Goal: Find specific page/section: Find specific page/section

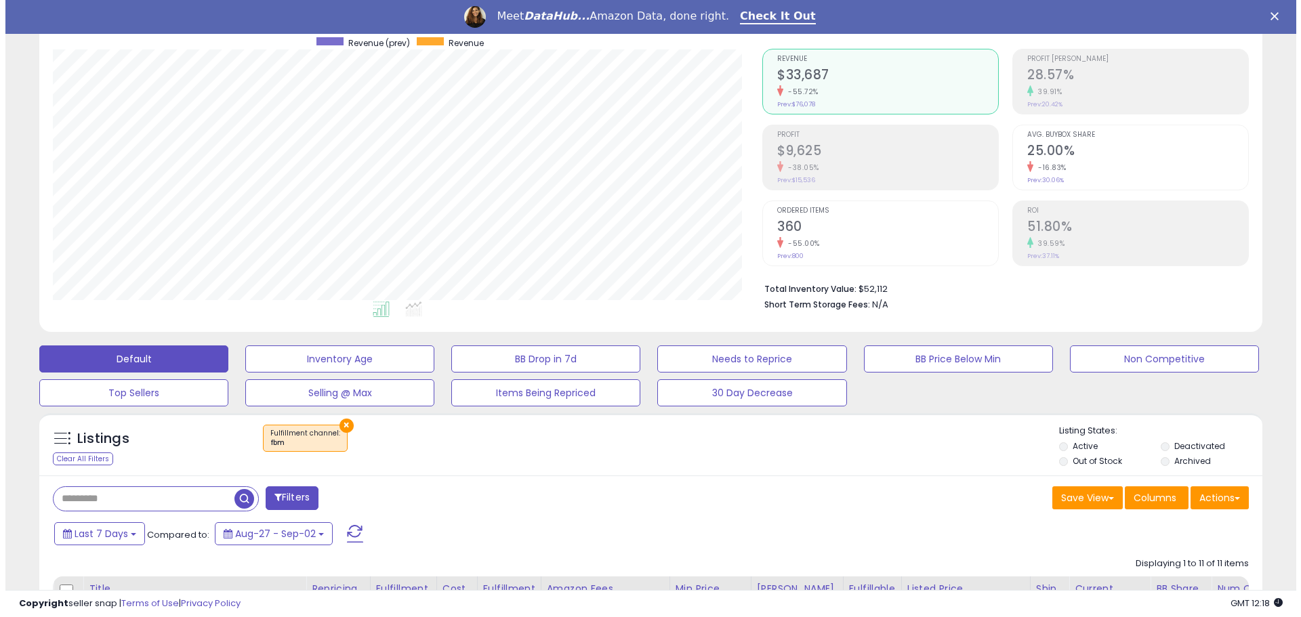
scroll to position [113, 0]
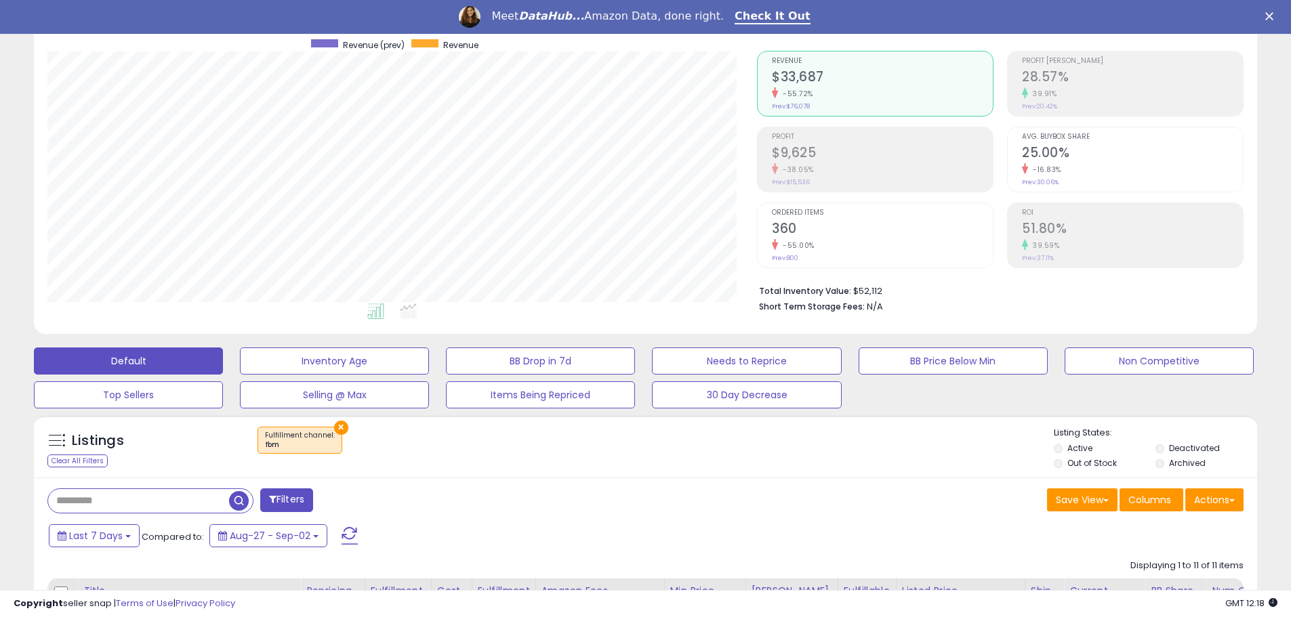
click at [291, 510] on button "Filters" at bounding box center [286, 501] width 53 height 24
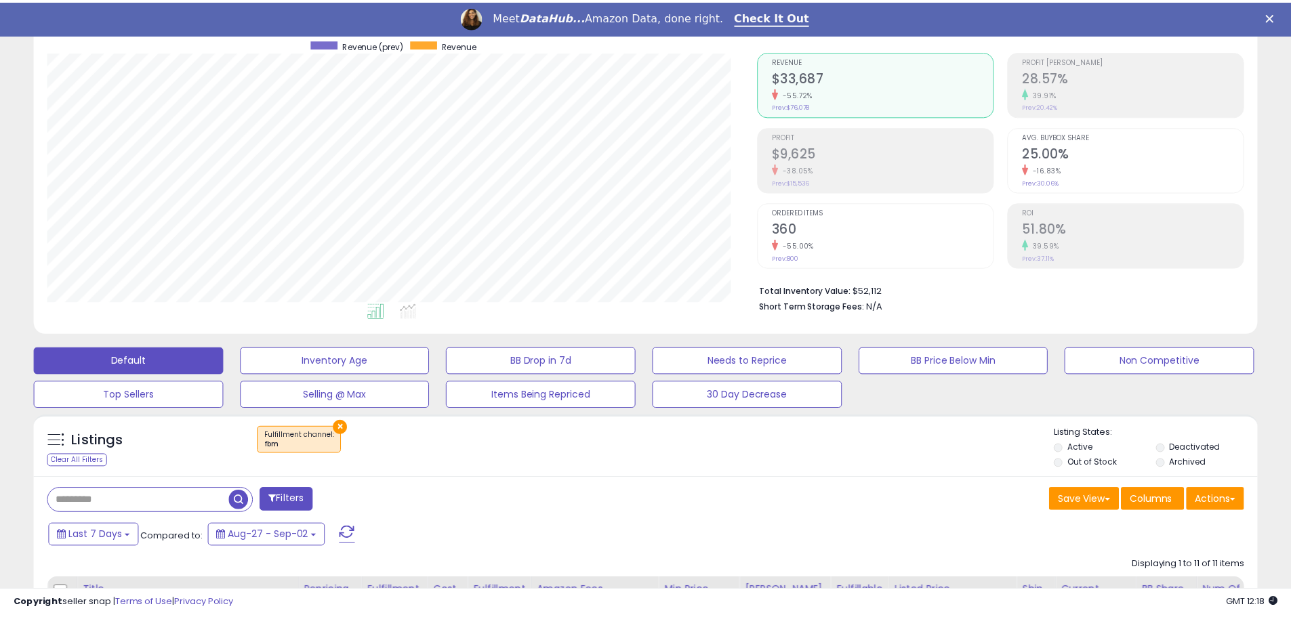
scroll to position [278, 716]
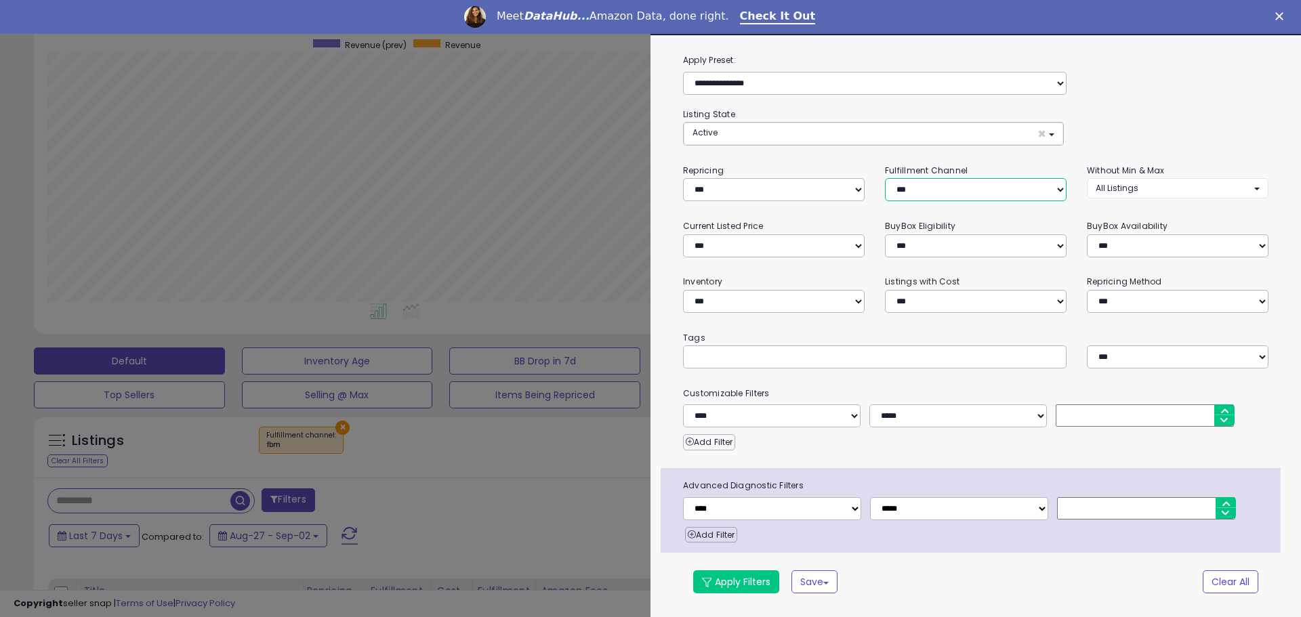
click at [921, 193] on select "*** *** *** ***" at bounding box center [976, 189] width 182 height 23
select select "***"
click at [885, 178] on select "*** *** *** ***" at bounding box center [976, 189] width 182 height 23
click at [731, 580] on button "Apply Filters" at bounding box center [736, 582] width 86 height 23
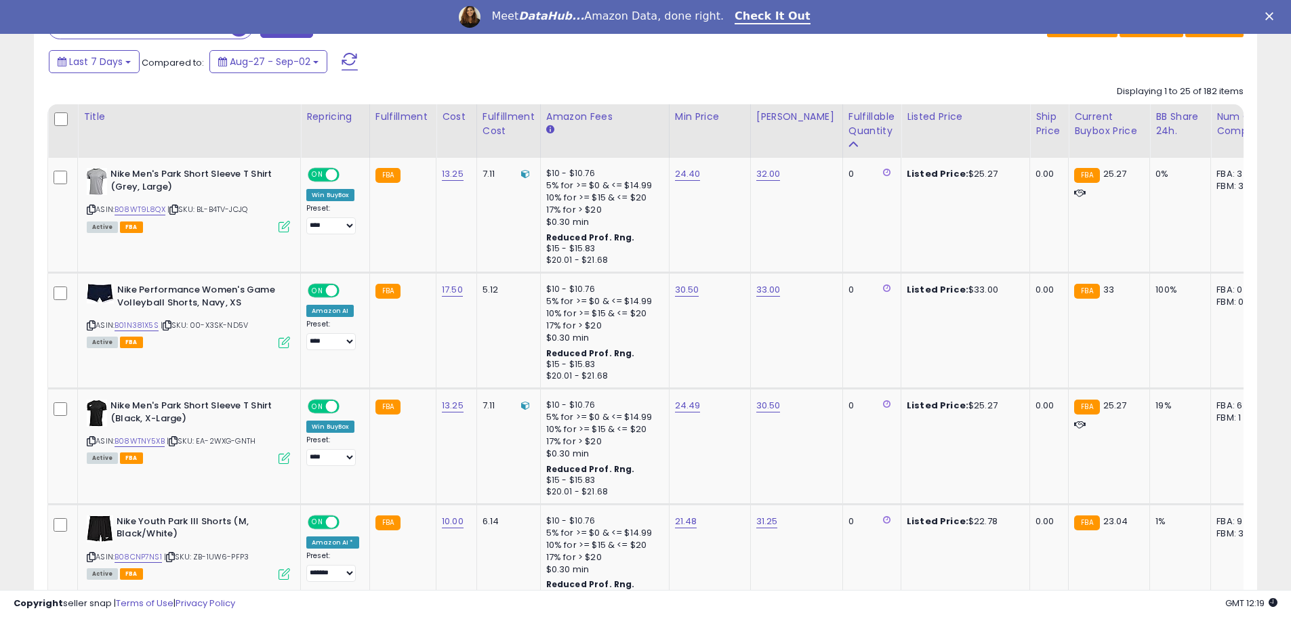
scroll to position [278, 710]
click at [872, 135] on div "Fulfillable Quantity" at bounding box center [872, 124] width 47 height 28
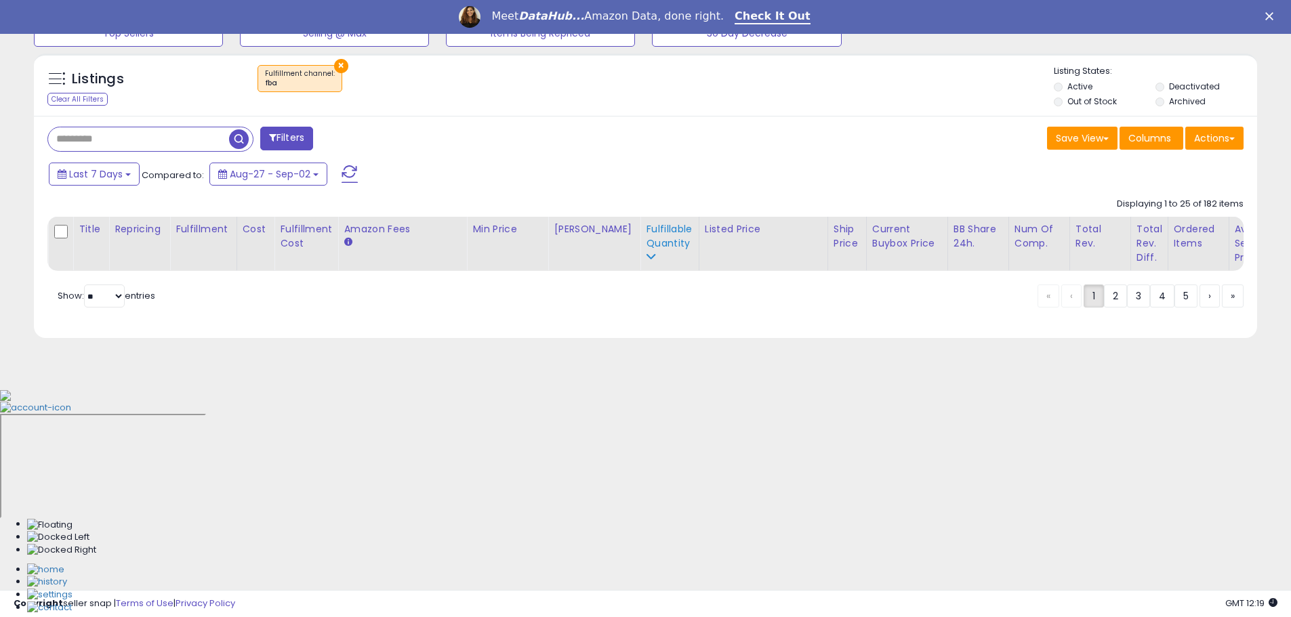
scroll to position [257, 0]
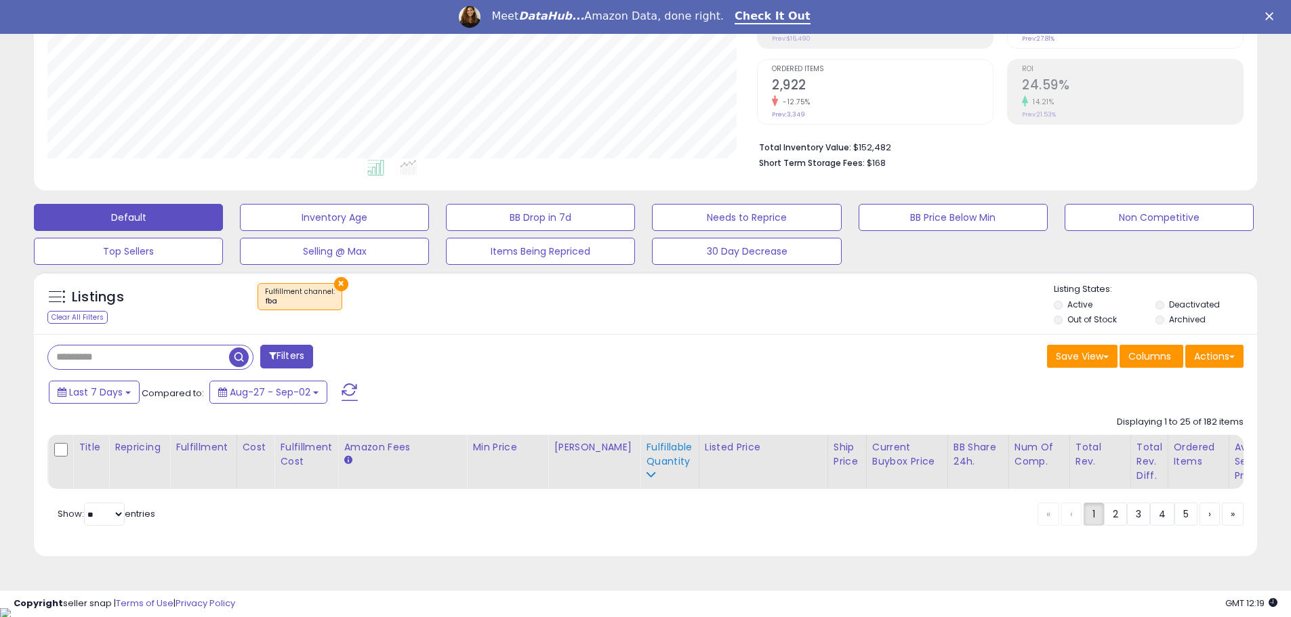
click at [646, 479] on div "Fulfillable Quantity" at bounding box center [669, 462] width 47 height 43
click at [464, 381] on div "Last 7 Days Compared to: Aug-27 - Sep-02" at bounding box center [493, 394] width 897 height 31
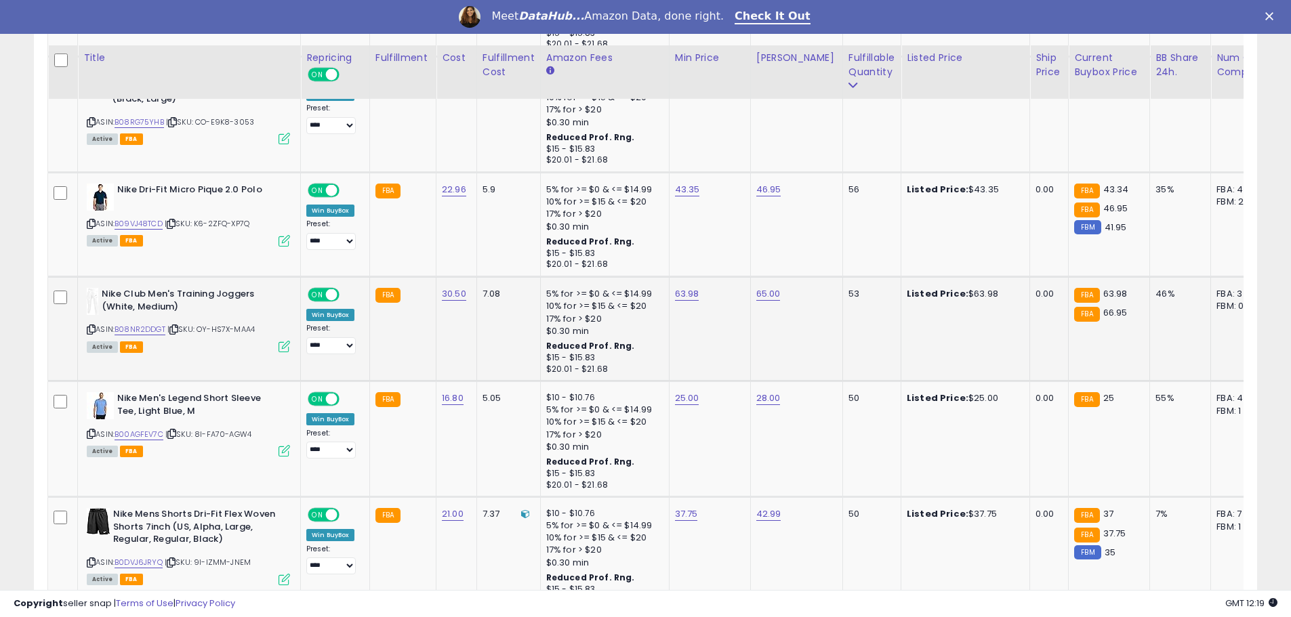
scroll to position [3085, 0]
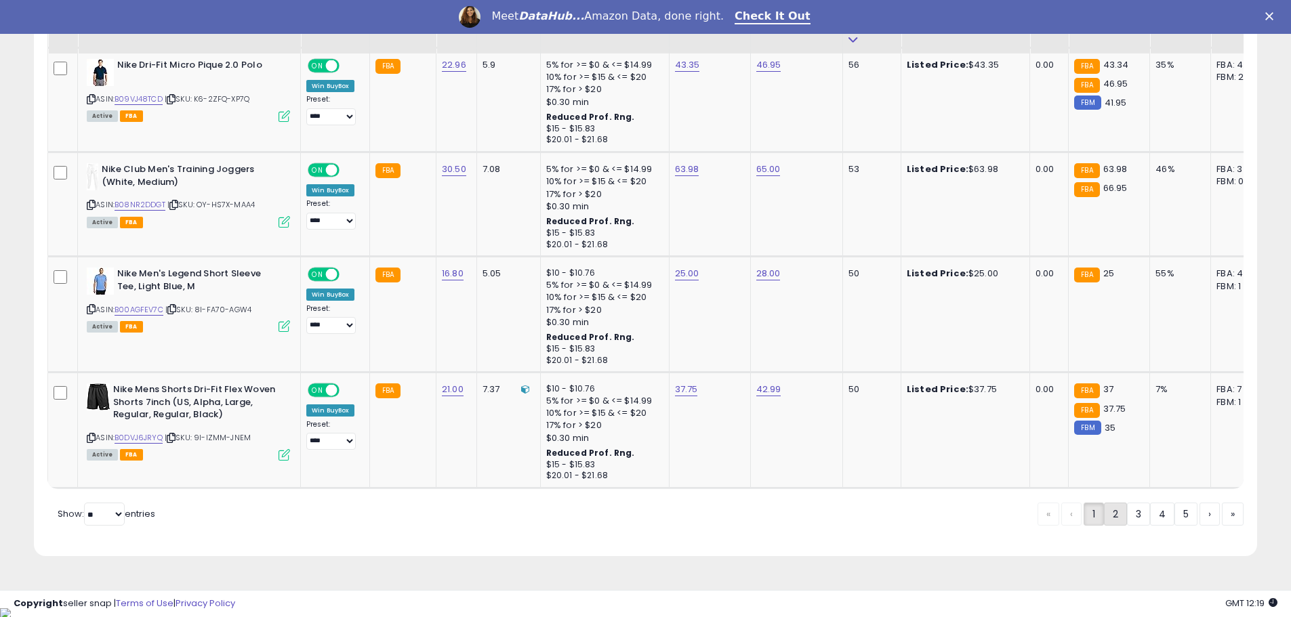
click at [1107, 526] on link "2" at bounding box center [1115, 514] width 23 height 23
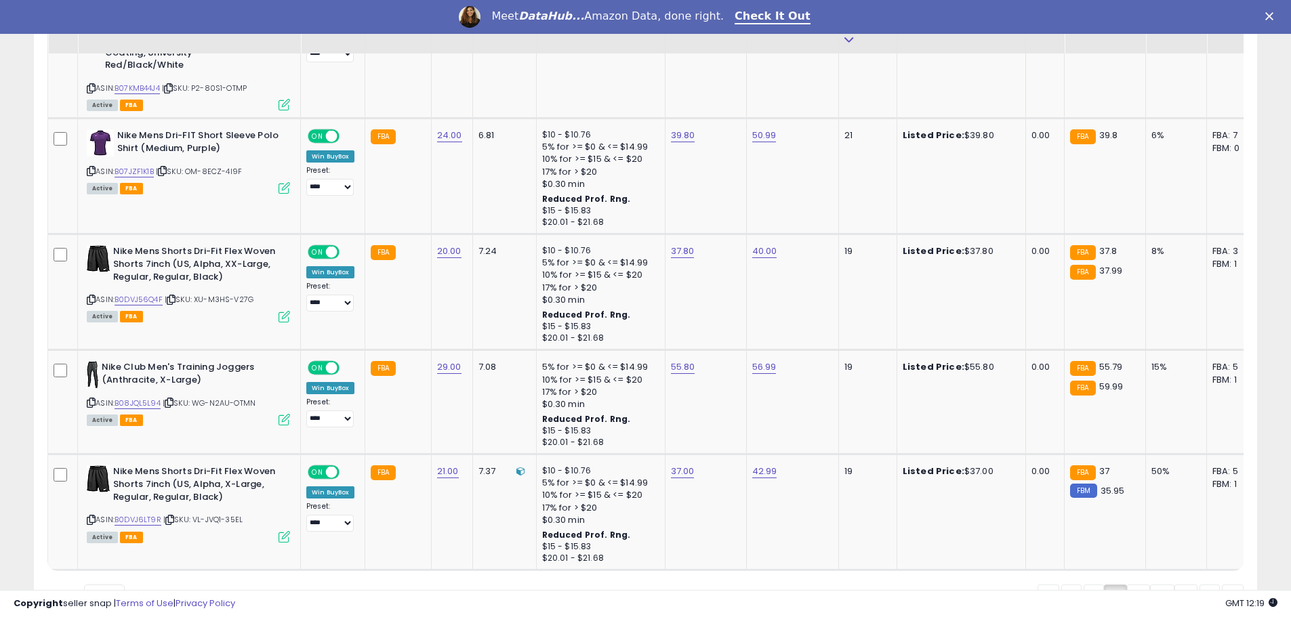
scroll to position [3125, 0]
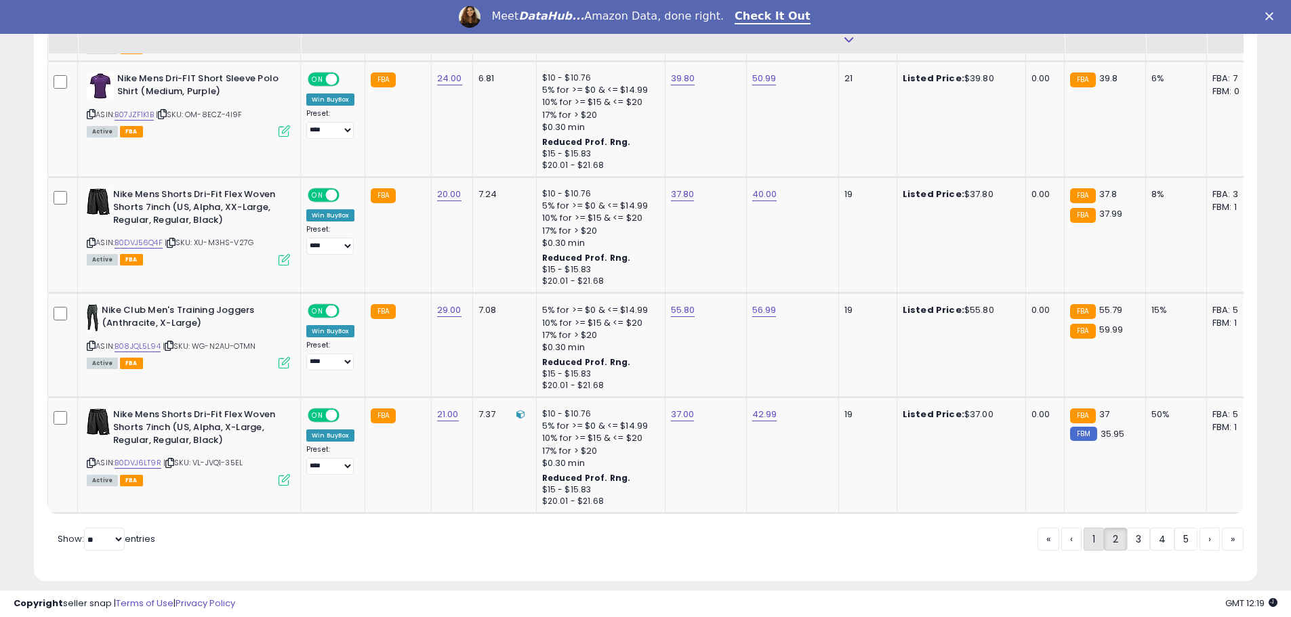
click at [1086, 529] on link "1" at bounding box center [1094, 539] width 20 height 23
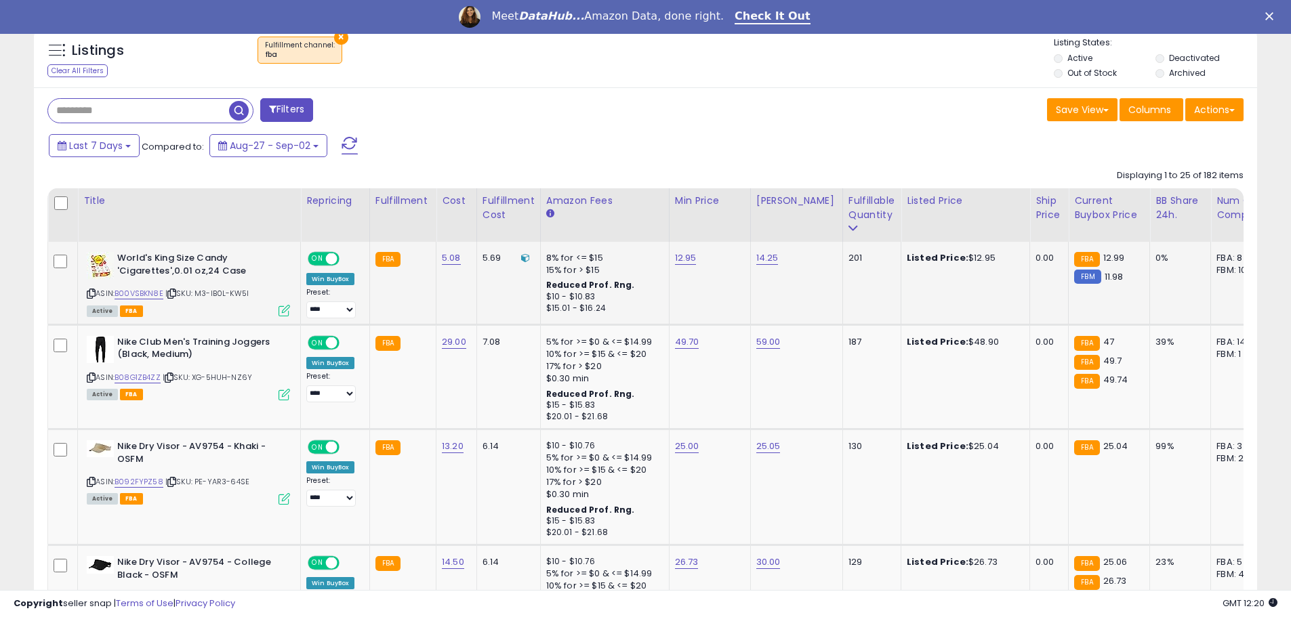
scroll to position [528, 0]
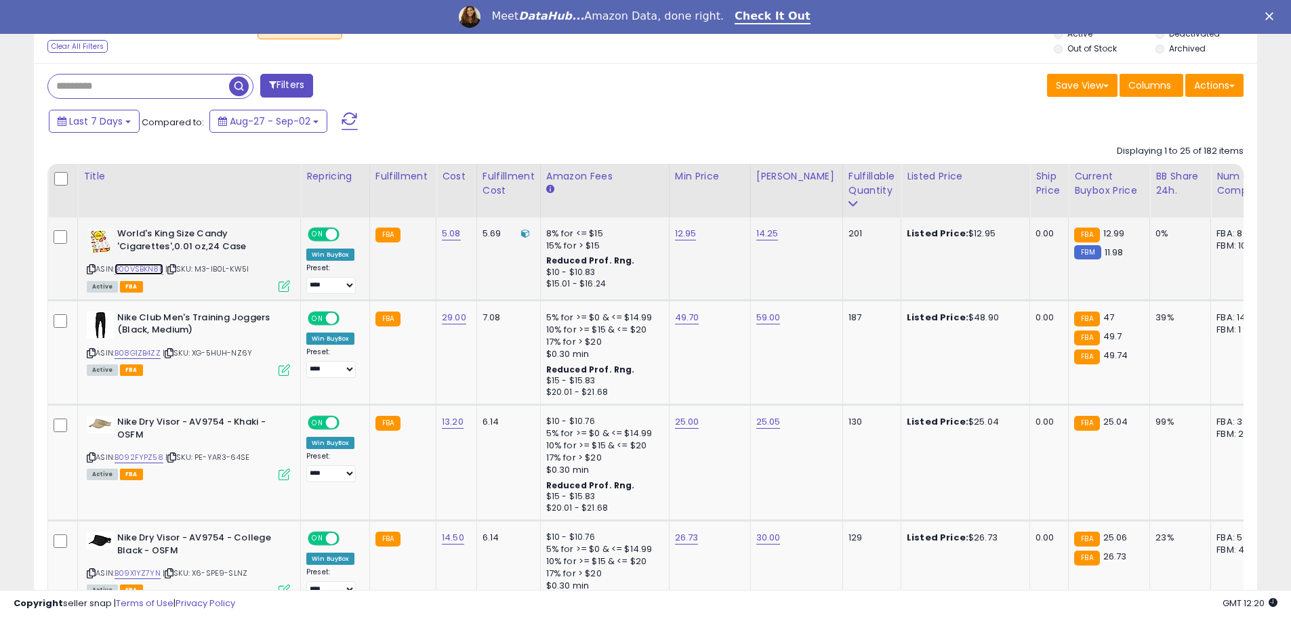
click at [144, 268] on link "B00VSBKN8E" at bounding box center [139, 270] width 49 height 12
